Goal: Check status

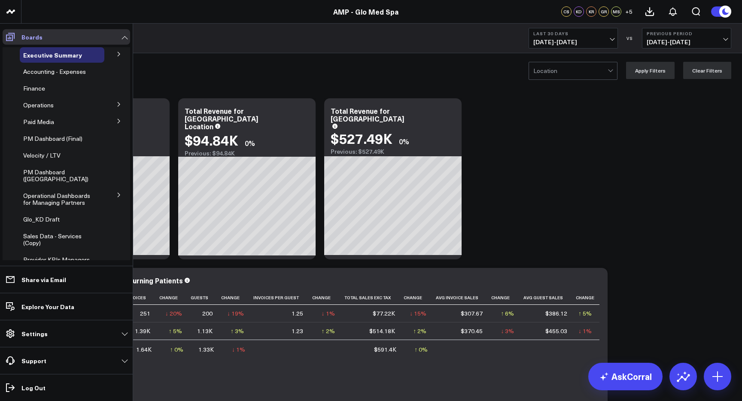
click at [10, 35] on icon at bounding box center [10, 37] width 9 height 8
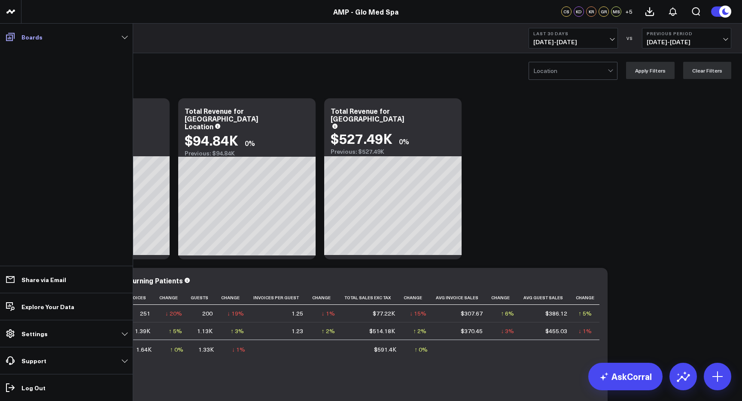
click at [10, 35] on icon at bounding box center [10, 37] width 9 height 8
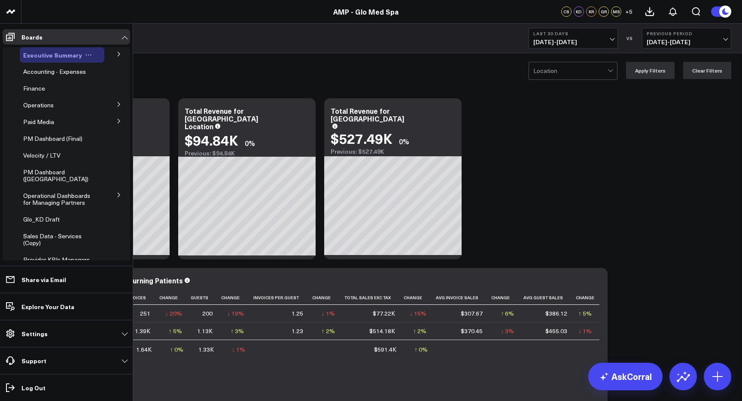
click at [51, 54] on span "Executive Summary" at bounding box center [52, 55] width 59 height 9
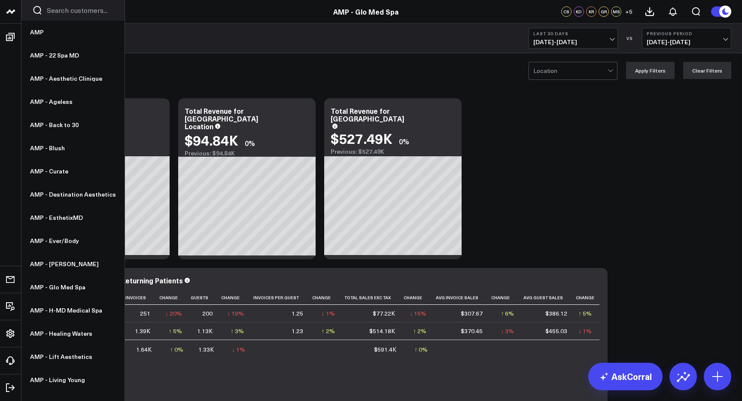
click at [11, 12] on icon at bounding box center [10, 11] width 4 height 4
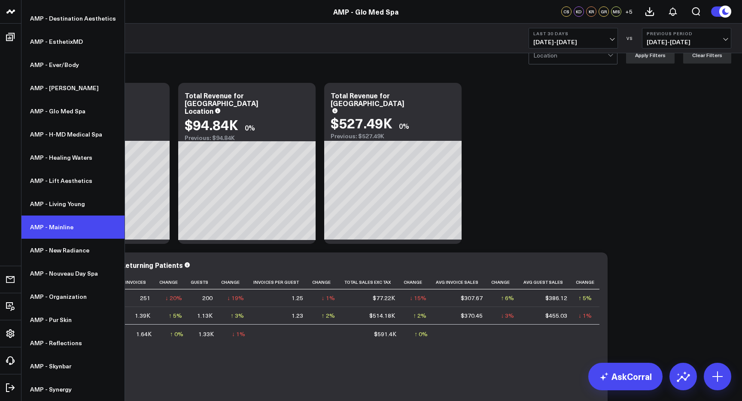
scroll to position [176, 0]
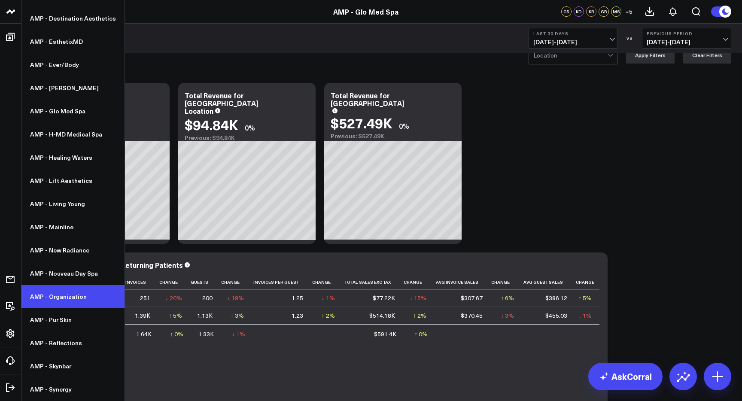
click at [71, 298] on link "AMP - Organization" at bounding box center [72, 296] width 103 height 23
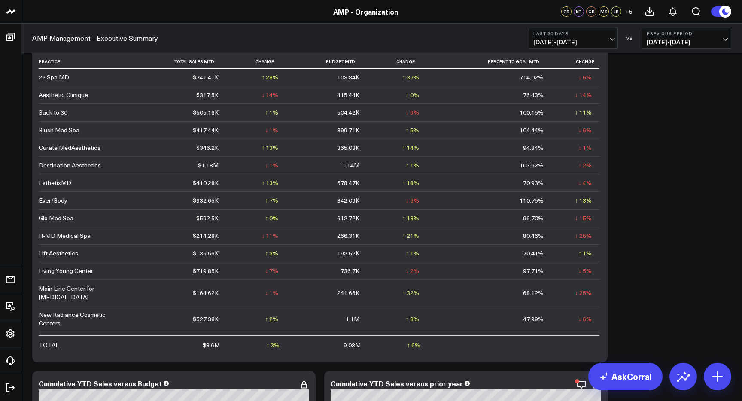
click at [613, 42] on span "08/31/25 - 09/29/25" at bounding box center [574, 42] width 80 height 7
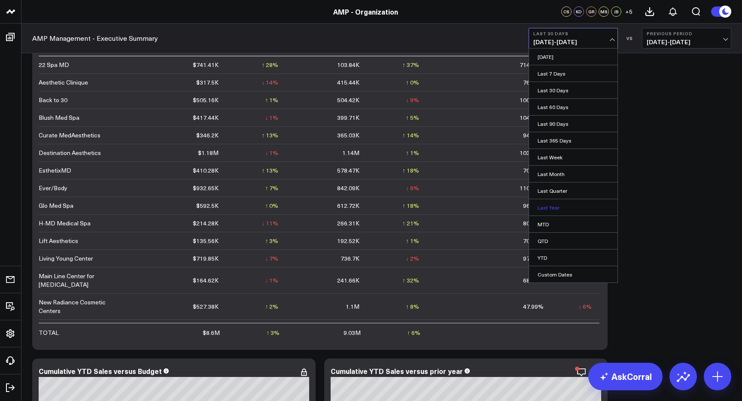
scroll to position [964, 0]
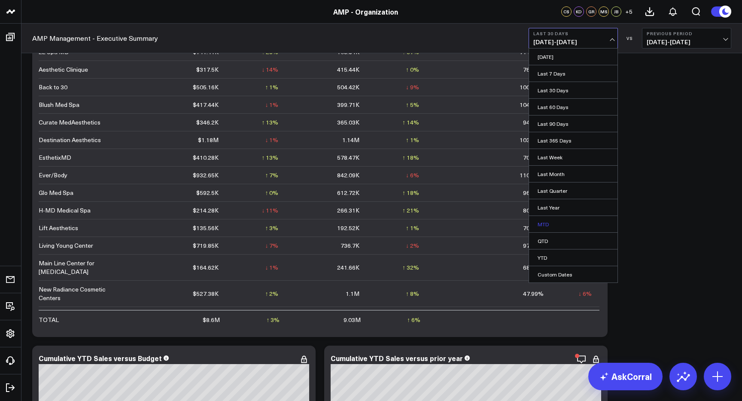
click at [559, 223] on link "MTD" at bounding box center [573, 224] width 88 height 16
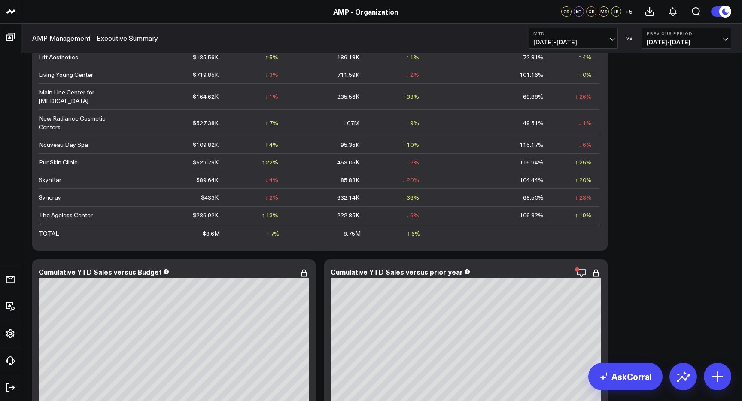
scroll to position [1032, 0]
